Goal: Task Accomplishment & Management: Manage account settings

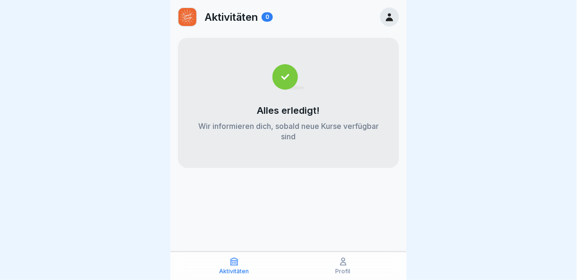
click at [384, 25] on link at bounding box center [389, 17] width 19 height 19
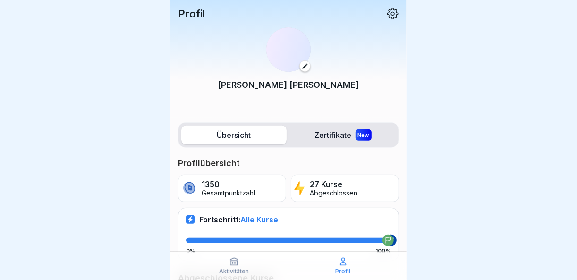
click at [341, 270] on p "Profil" at bounding box center [343, 271] width 15 height 7
click at [332, 128] on label "Zertifikate New" at bounding box center [343, 135] width 105 height 19
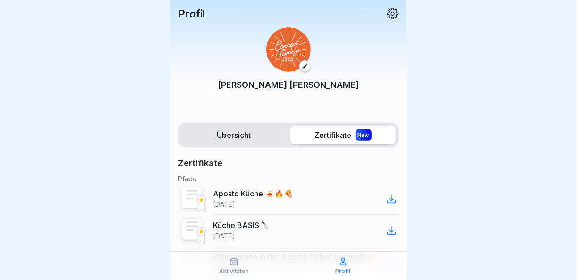
click at [342, 265] on icon at bounding box center [343, 261] width 9 height 9
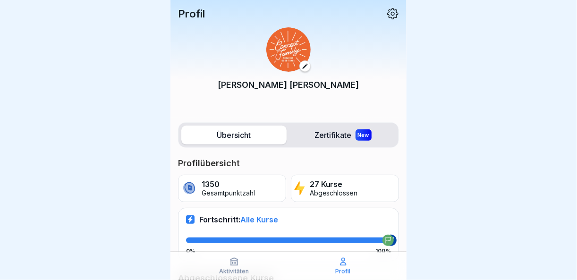
click at [233, 265] on icon at bounding box center [234, 261] width 7 height 7
